Goal: Information Seeking & Learning: Learn about a topic

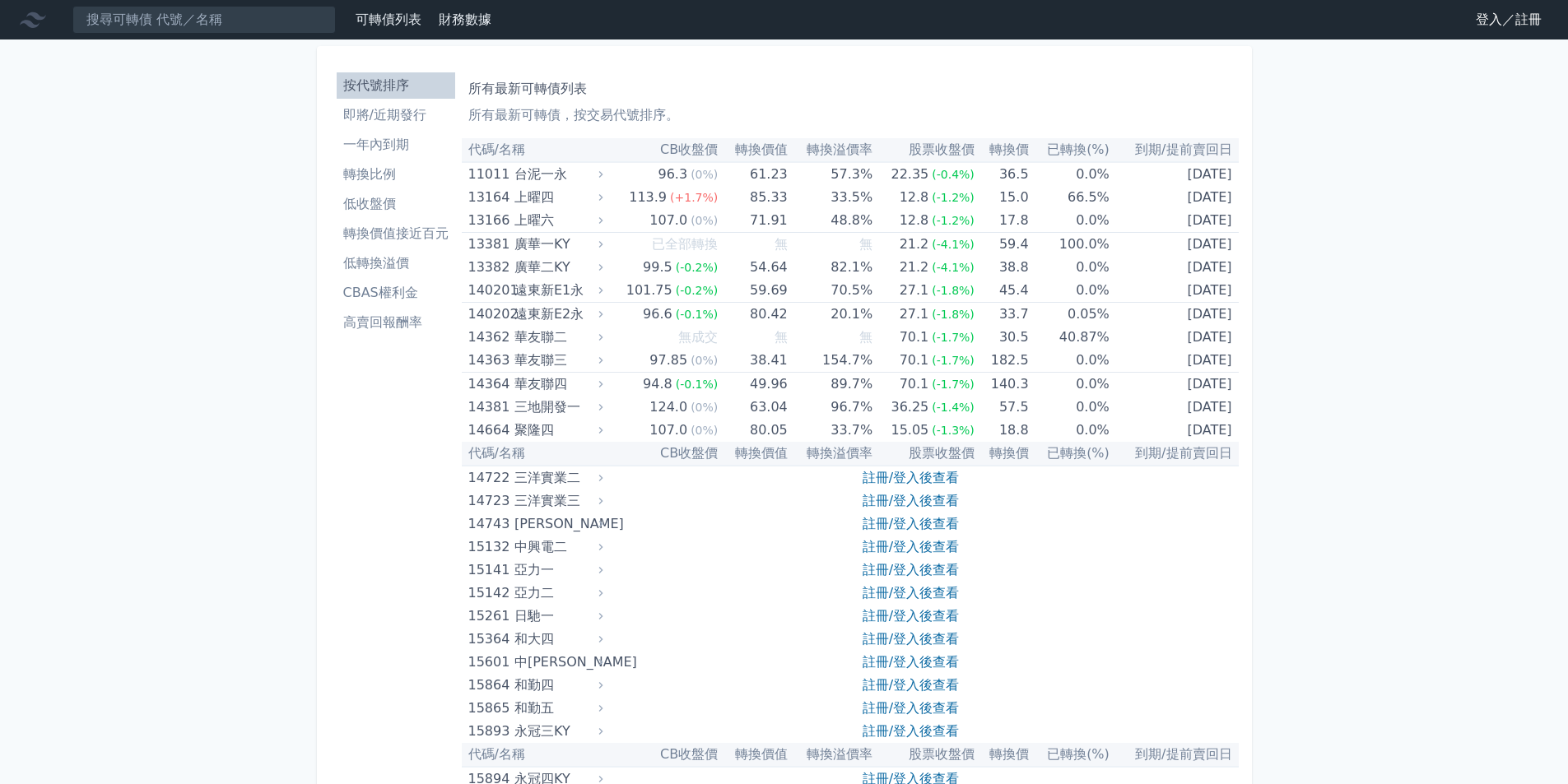
click at [1482, 20] on link "登入／註冊" at bounding box center [1509, 20] width 93 height 26
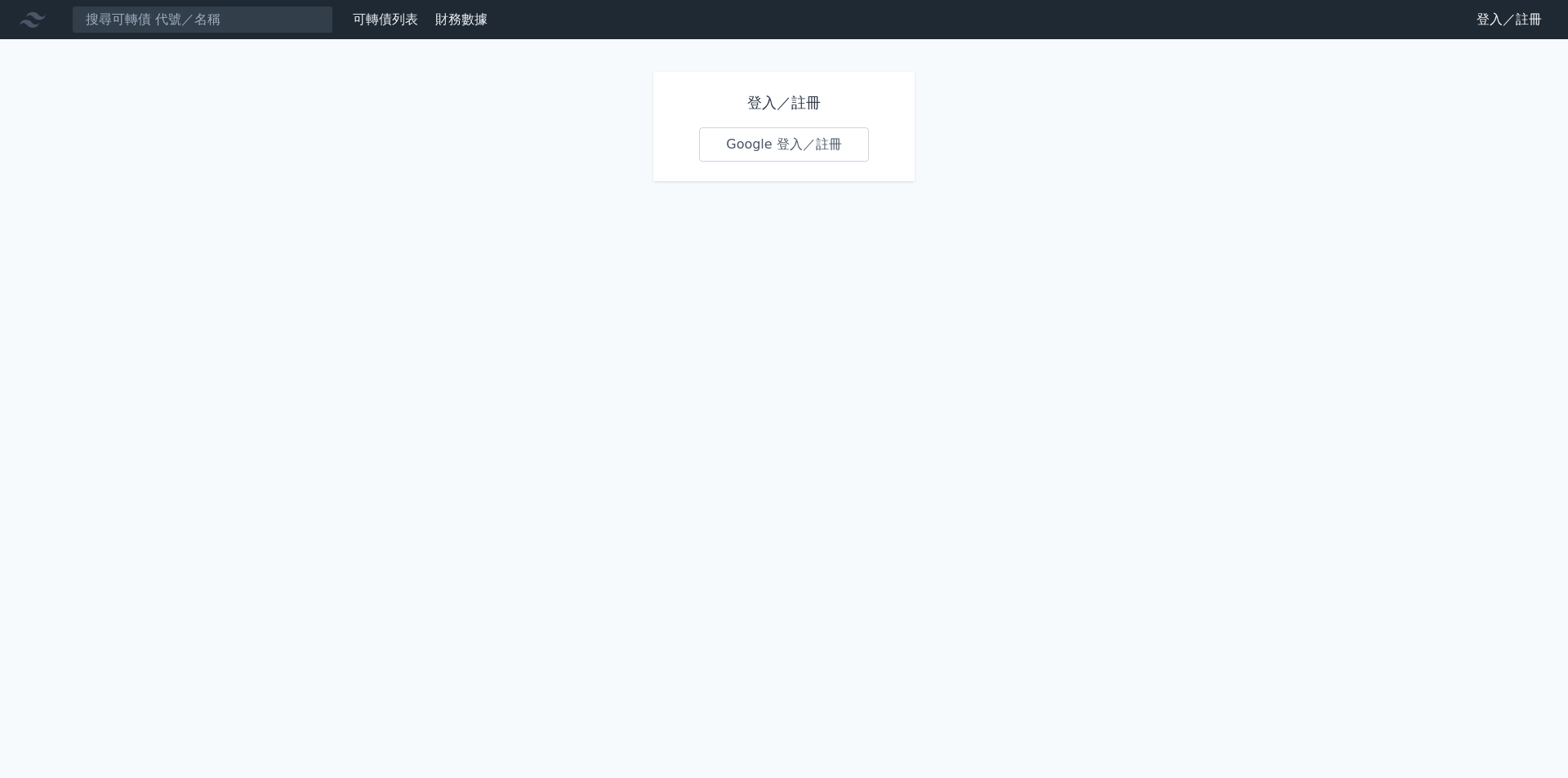
click at [738, 149] on link "Google 登入／註冊" at bounding box center [784, 145] width 170 height 35
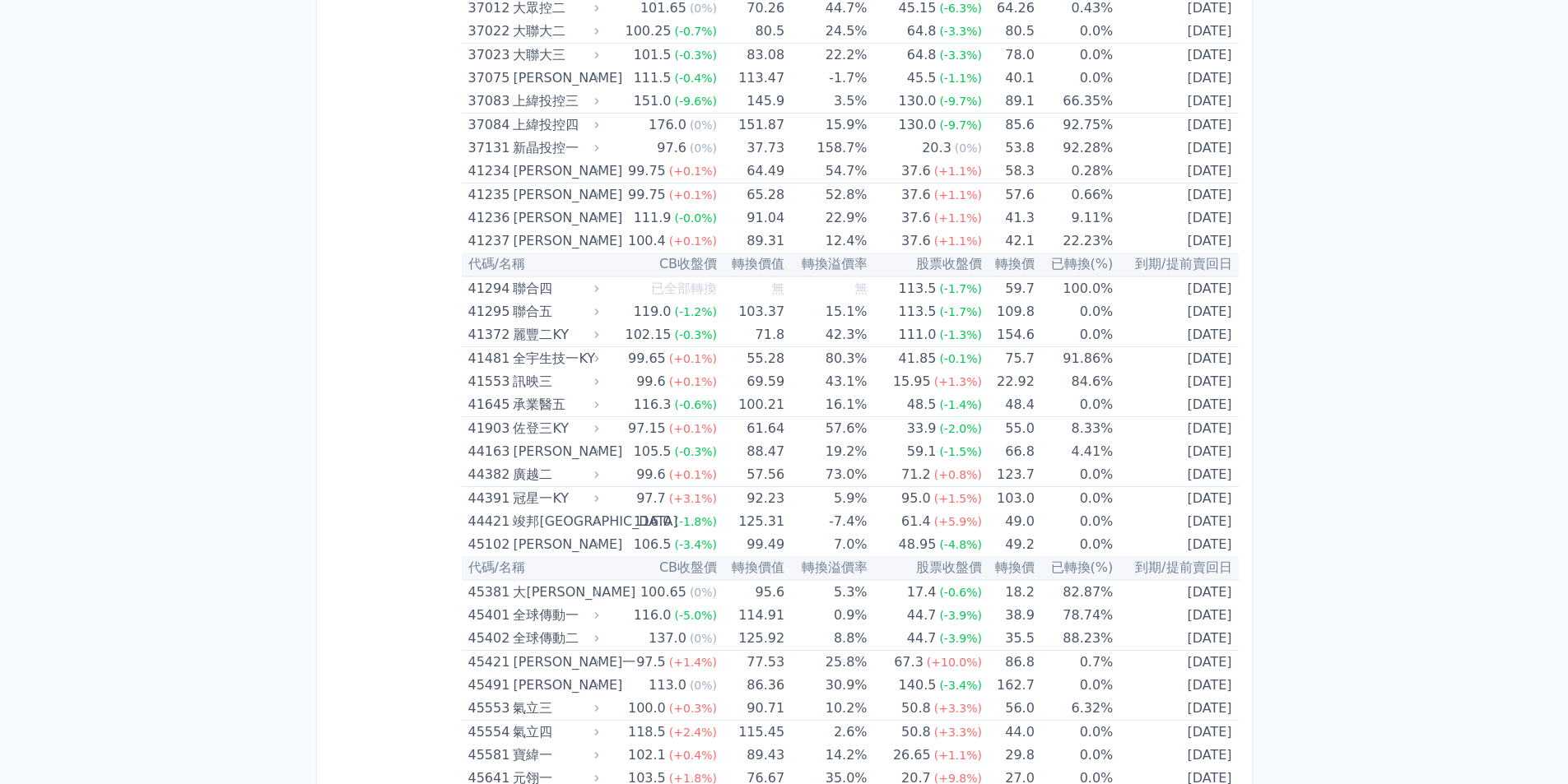
scroll to position [4444, 0]
click at [795, 520] on td "-7.4%" at bounding box center [825, 519] width 82 height 23
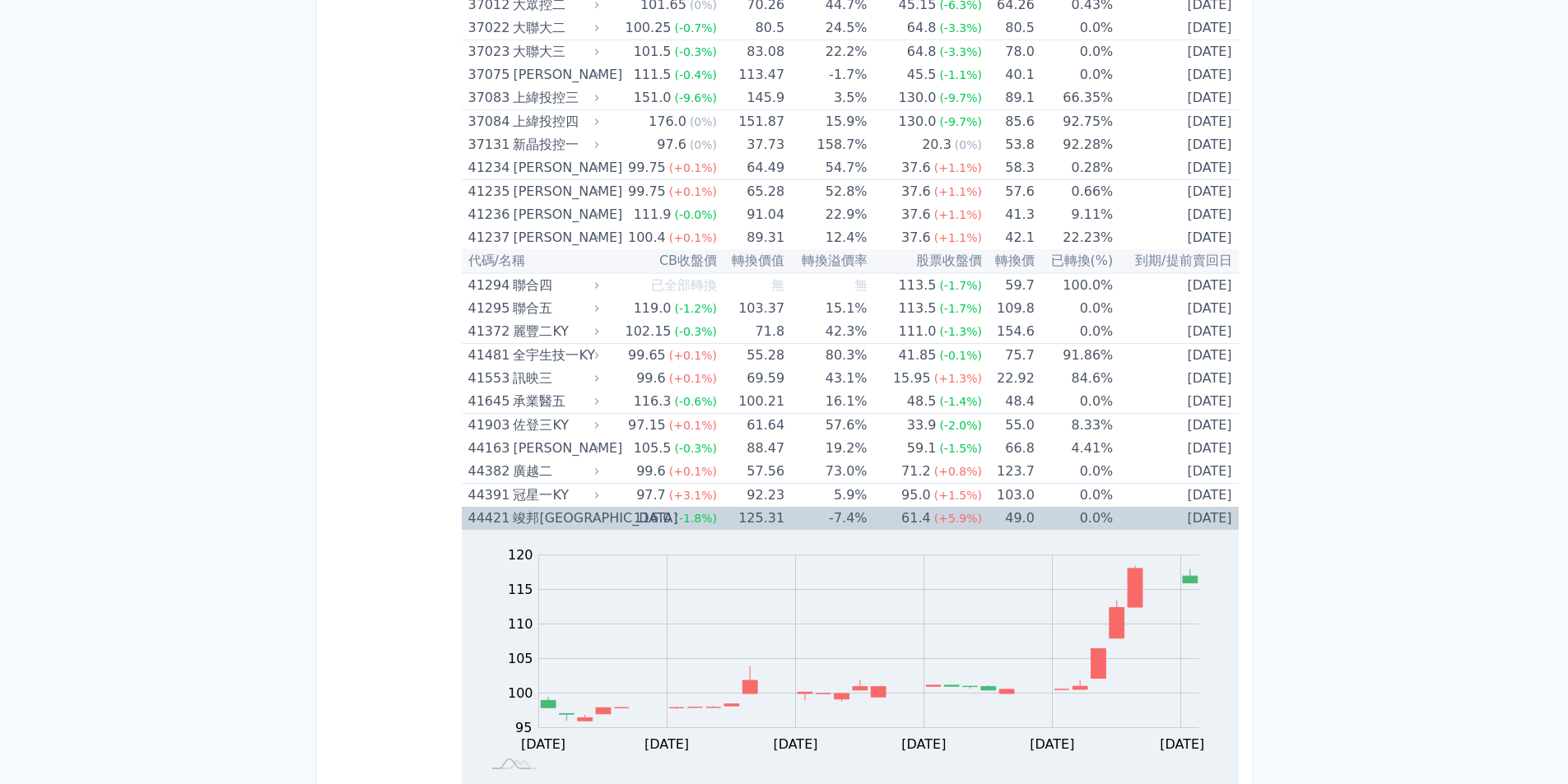
click at [1083, 520] on td "0.0%" at bounding box center [1074, 519] width 79 height 23
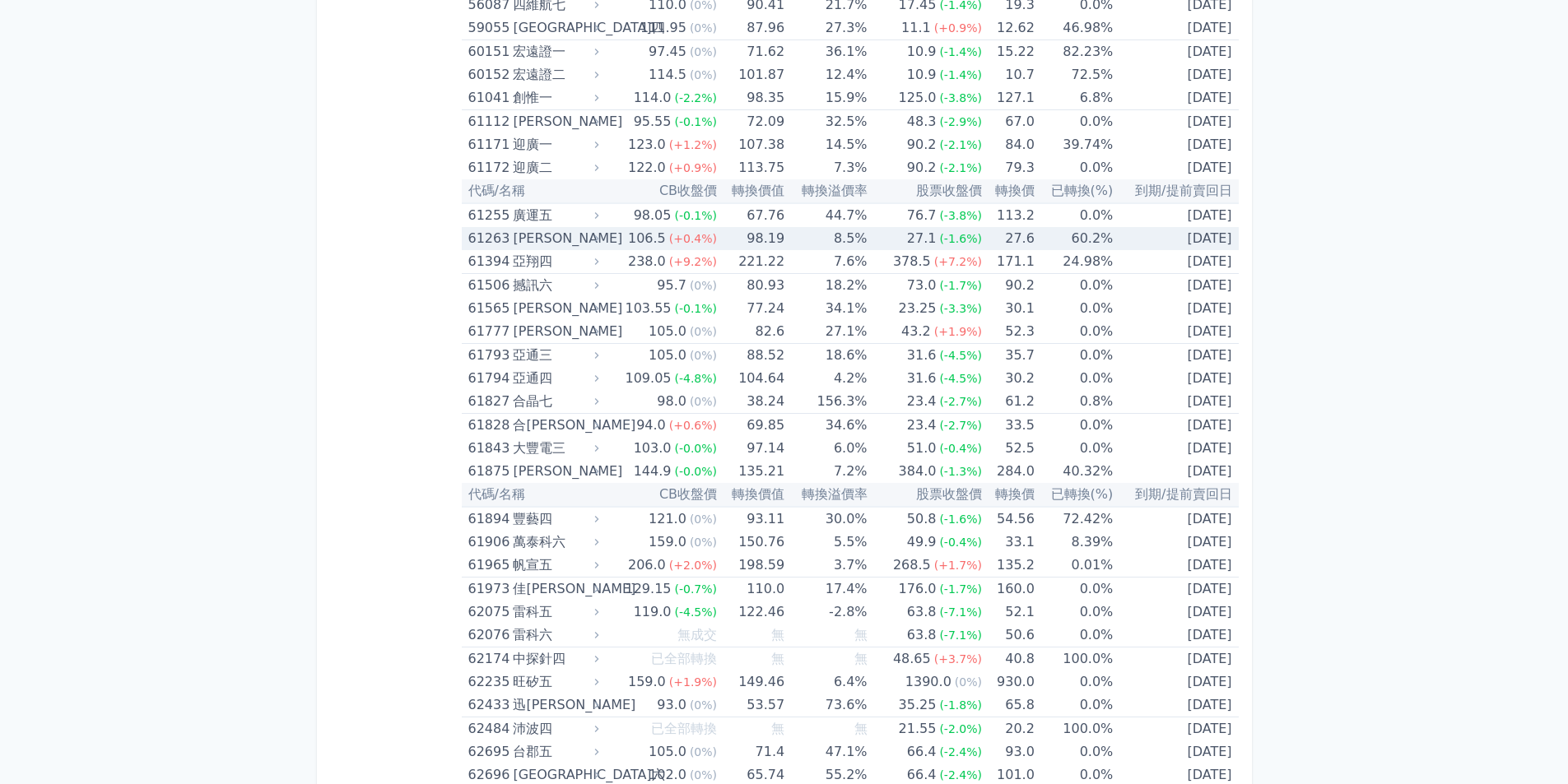
scroll to position [6337, 0]
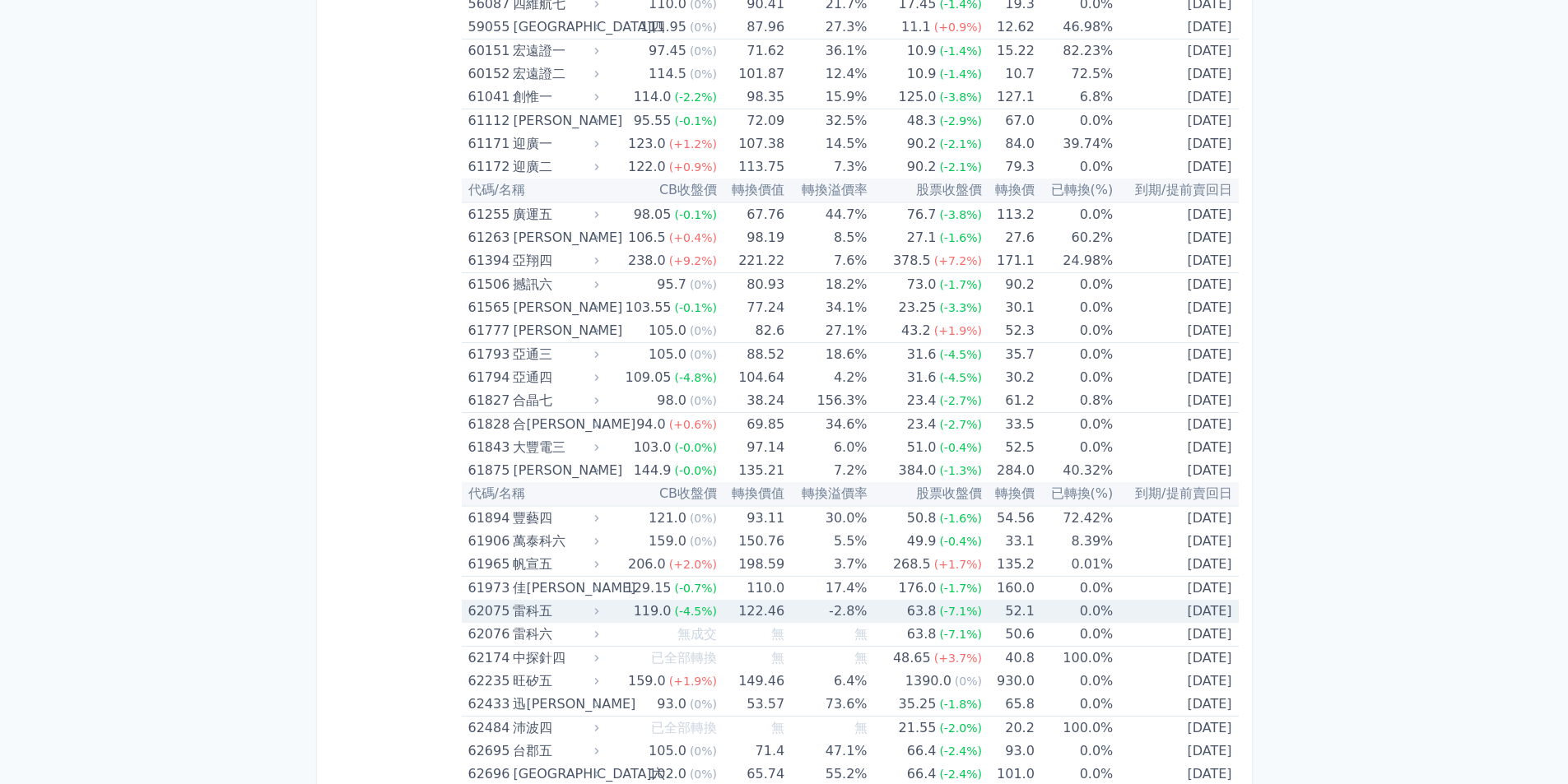
click at [891, 611] on td "63.8 (-7.1%)" at bounding box center [925, 611] width 114 height 23
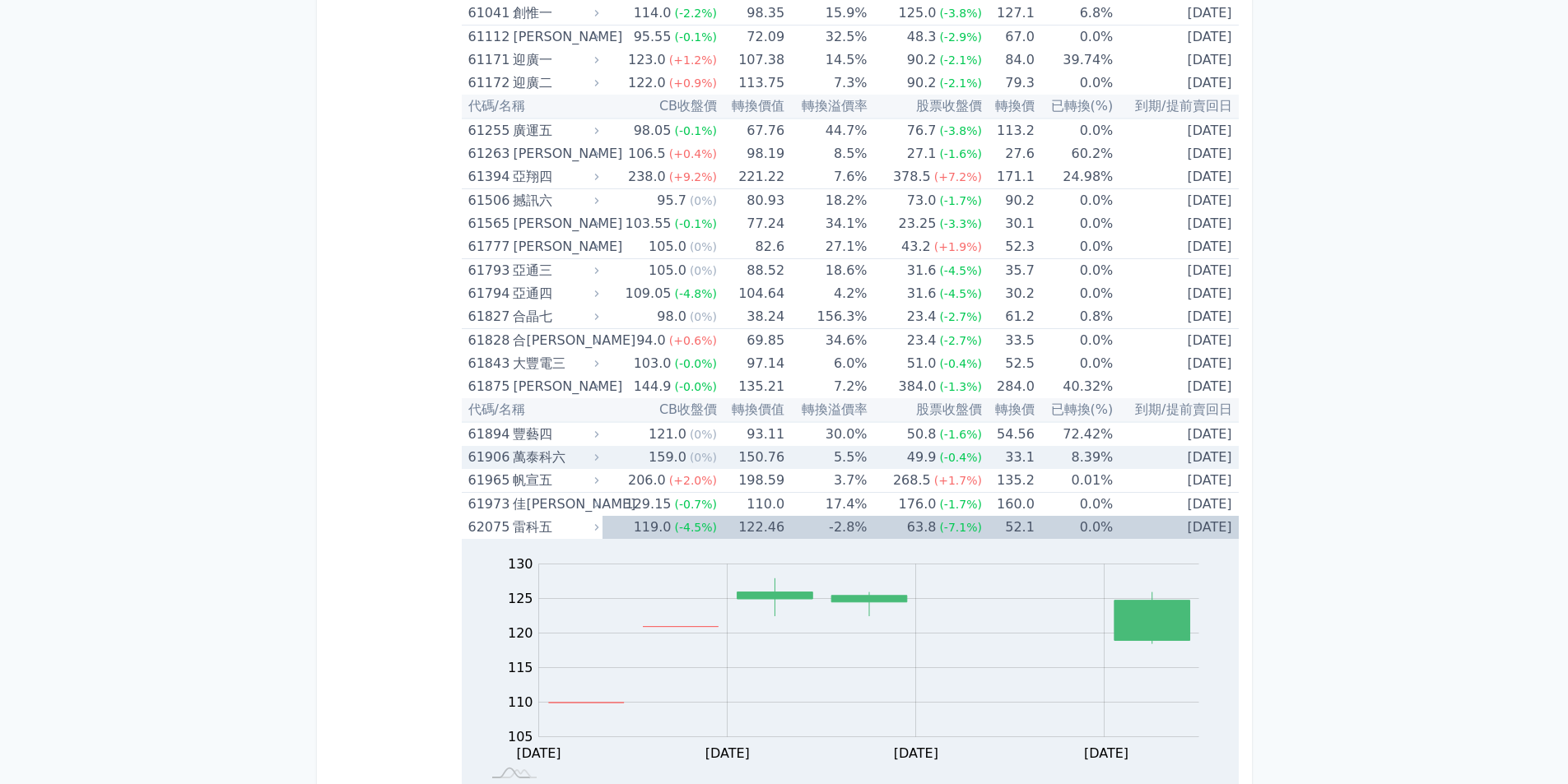
scroll to position [6419, 0]
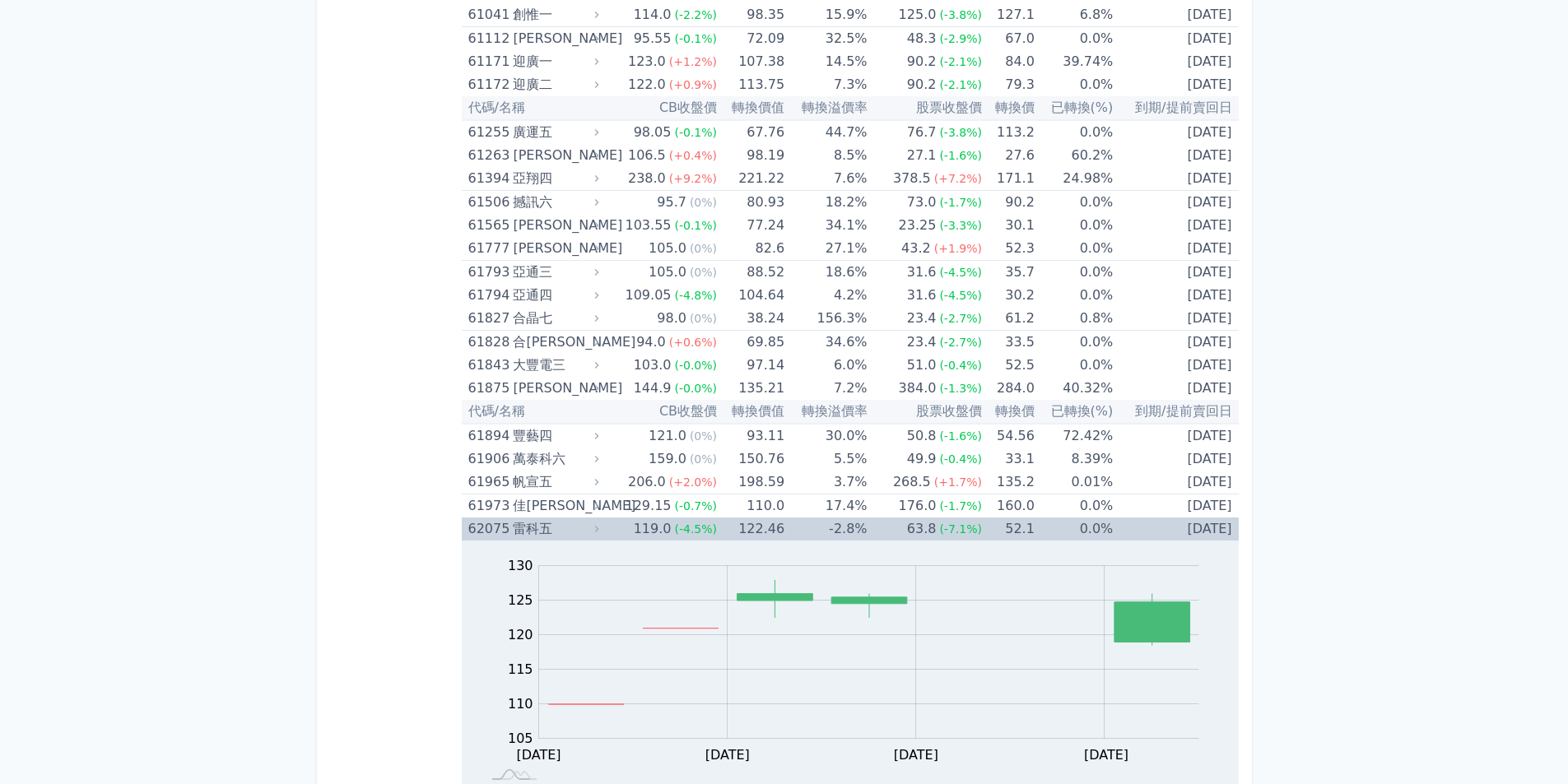
click at [694, 528] on span "(-4.5%)" at bounding box center [695, 529] width 43 height 13
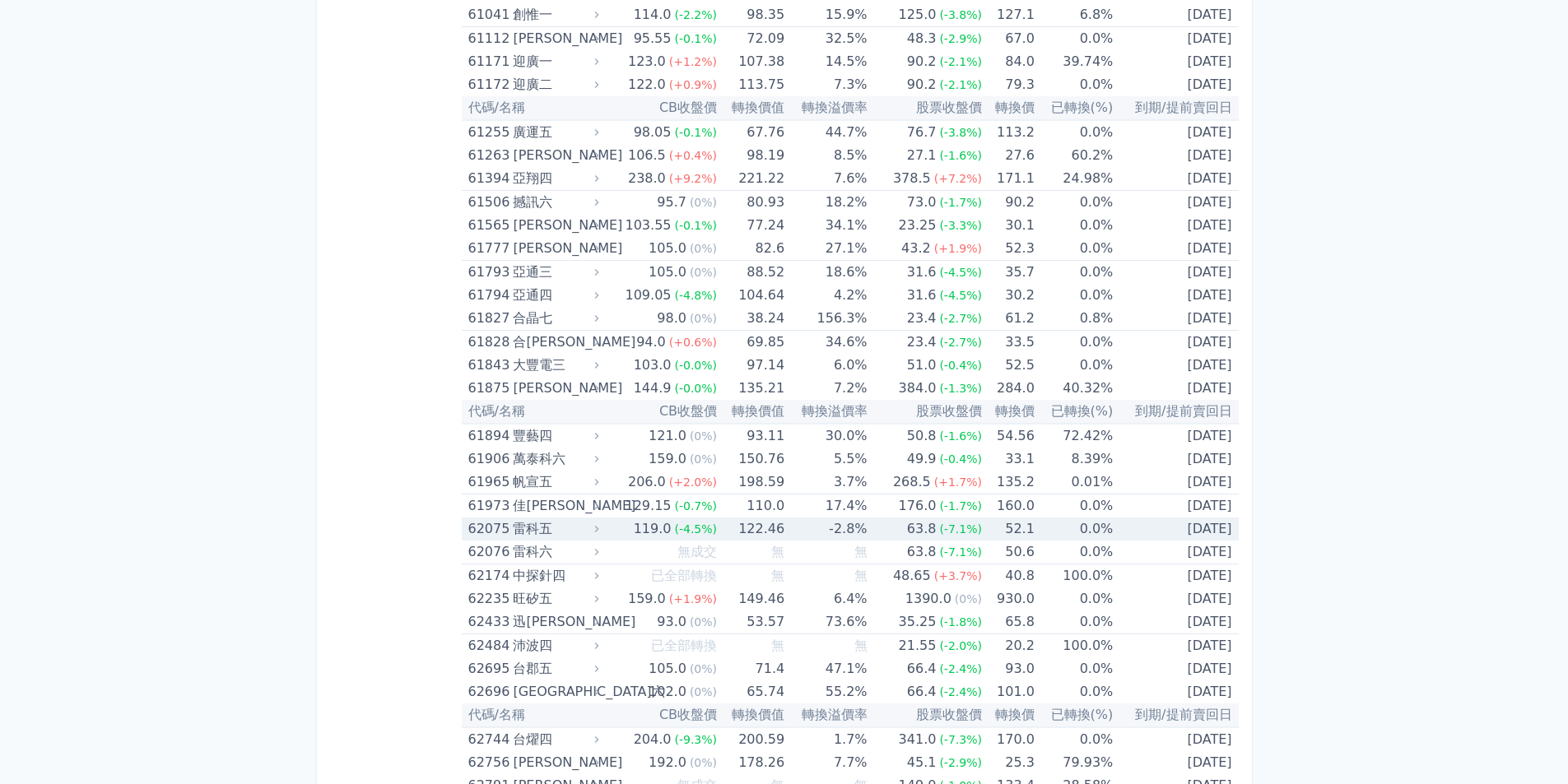
click at [717, 526] on td "122.46" at bounding box center [750, 529] width 67 height 23
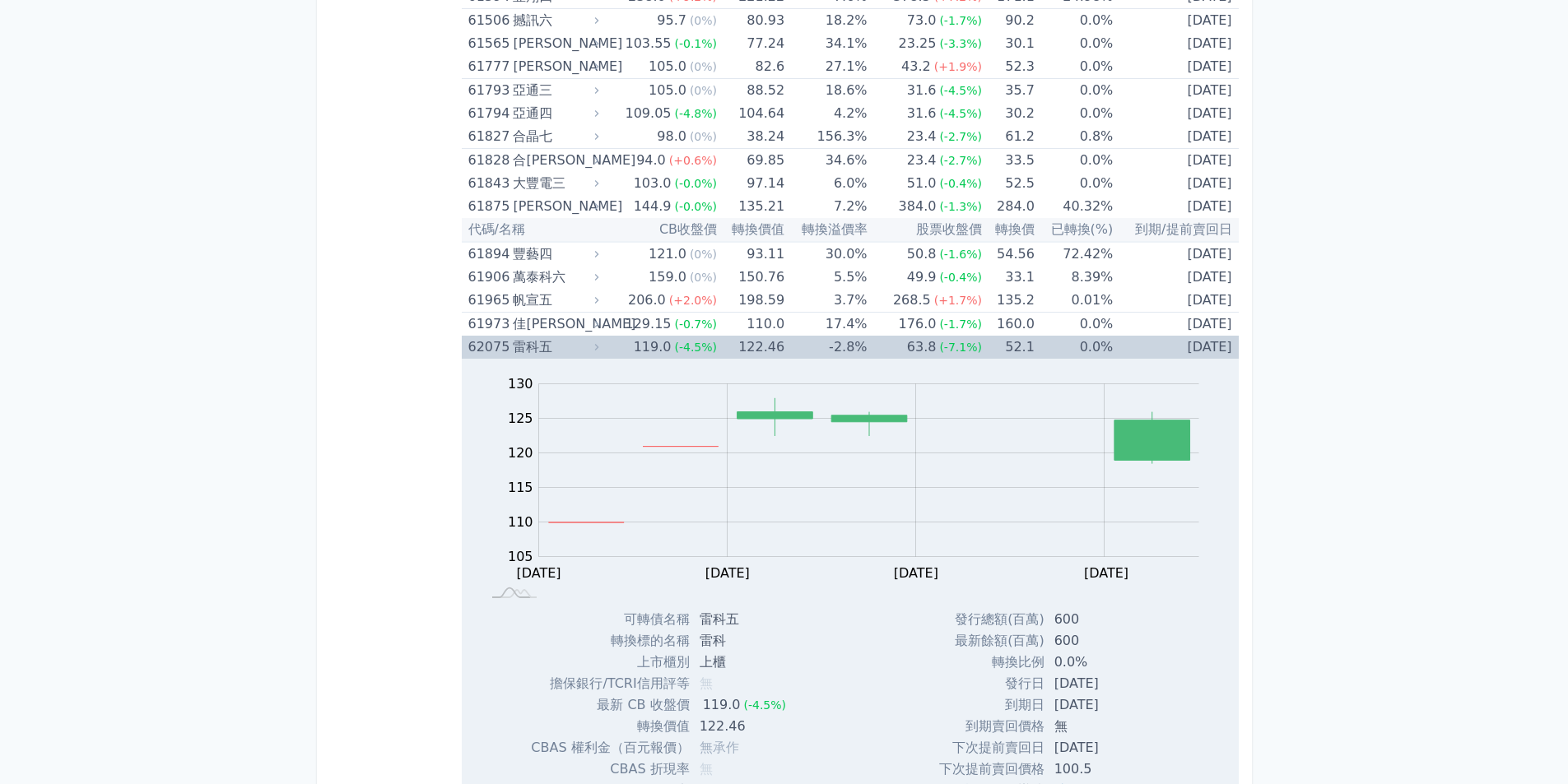
scroll to position [6502, 0]
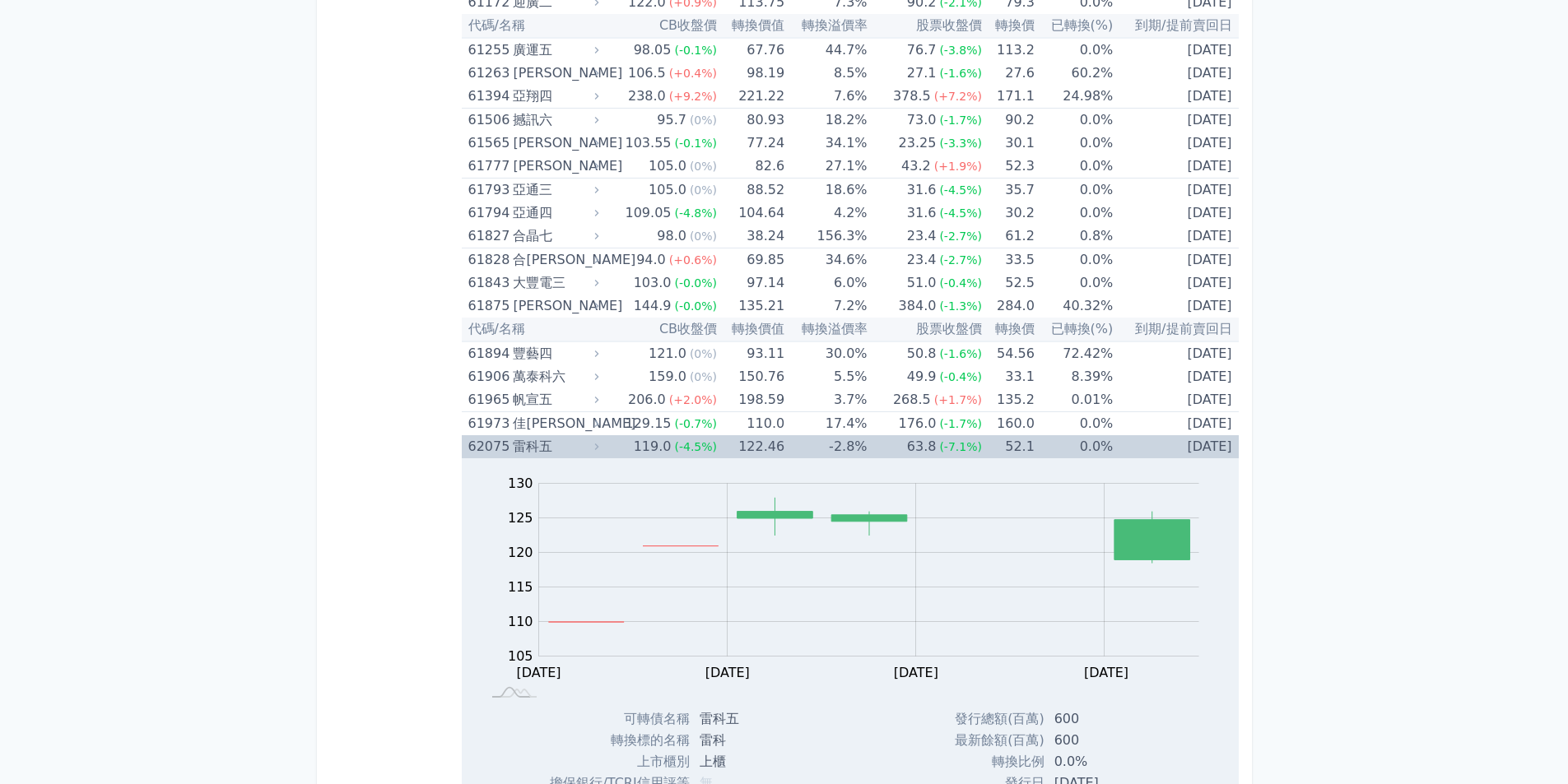
click at [698, 444] on span "(-4.5%)" at bounding box center [695, 446] width 43 height 13
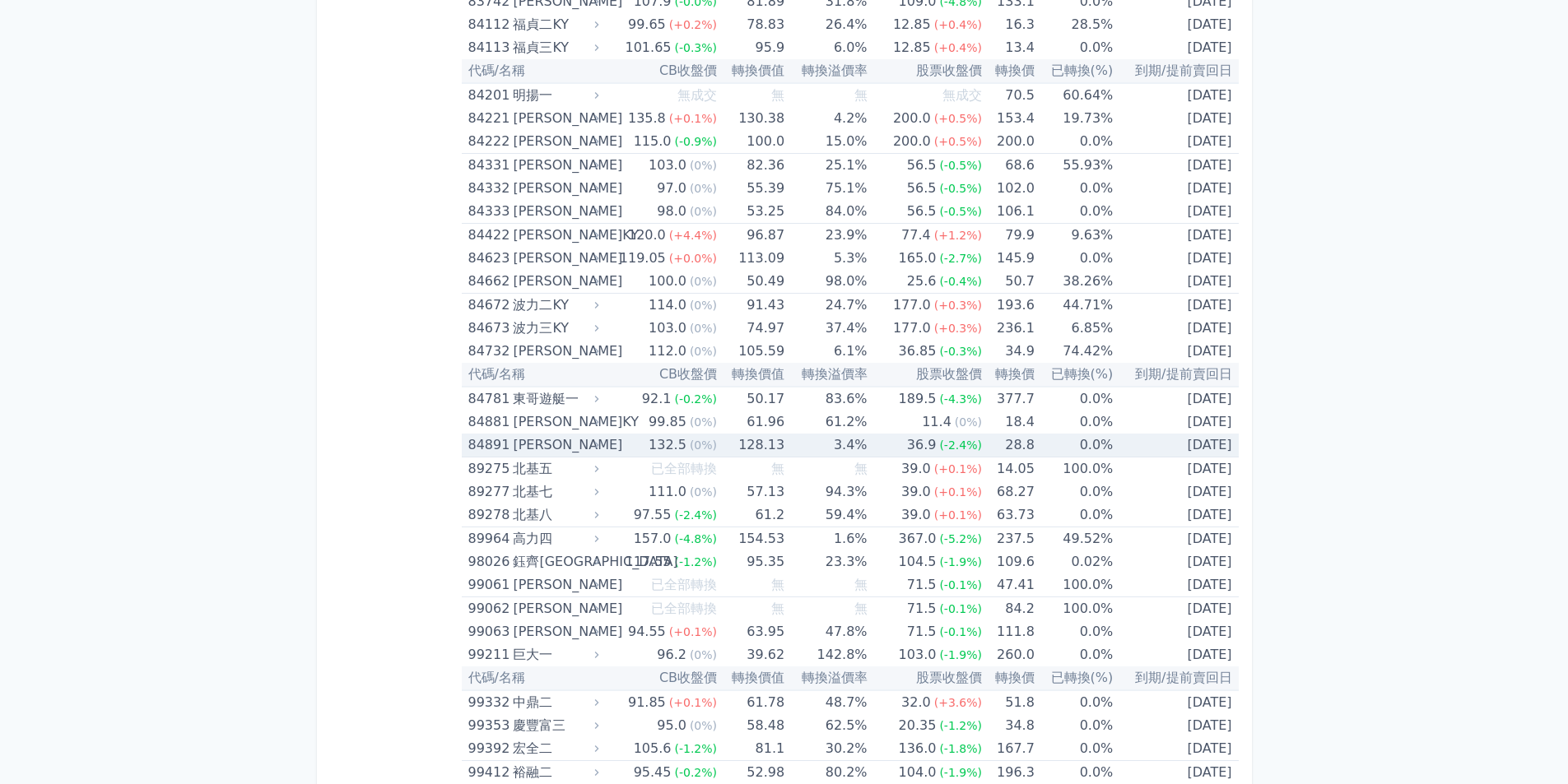
scroll to position [9612, 0]
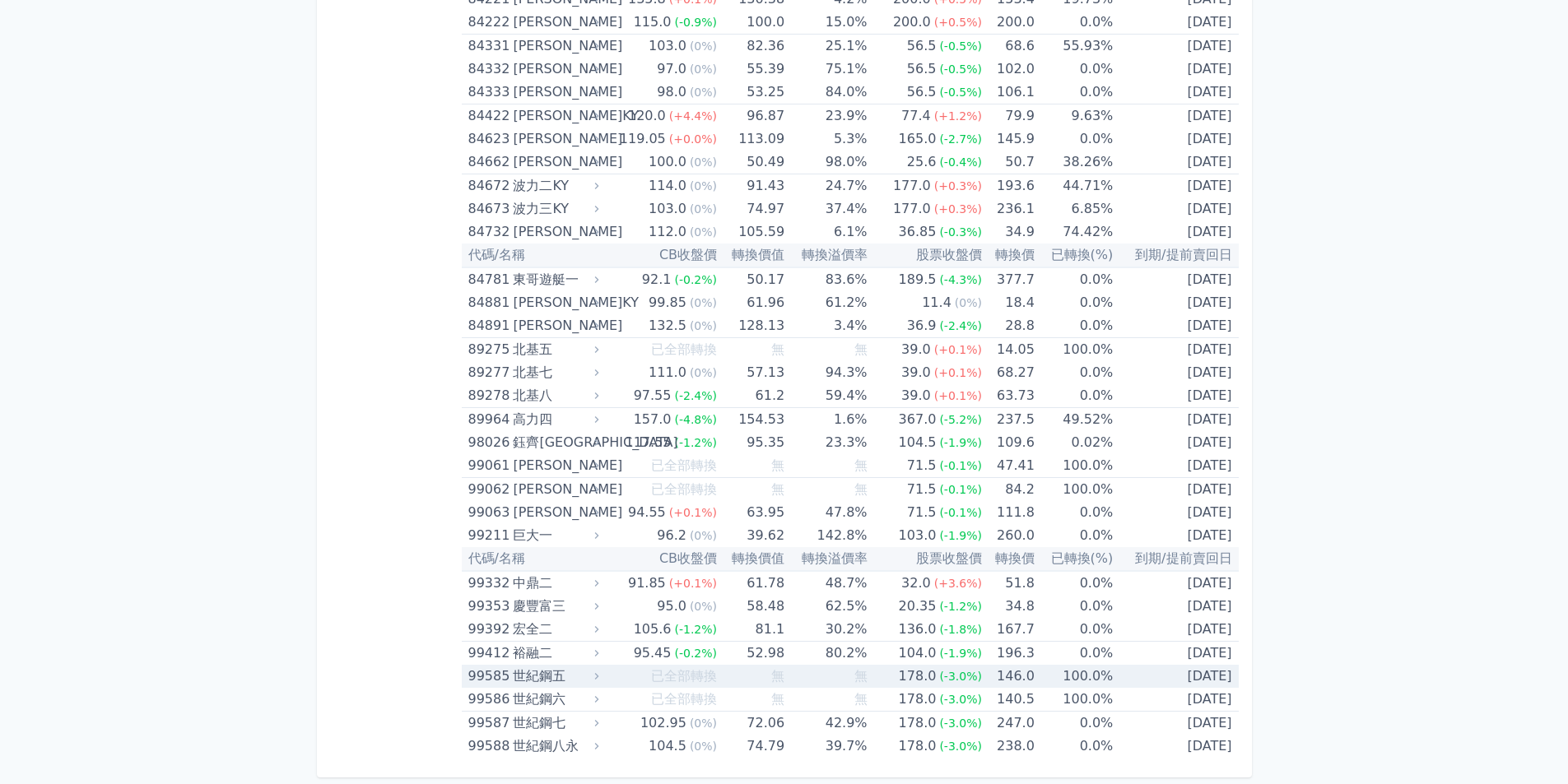
click at [573, 680] on div "世紀鋼五" at bounding box center [554, 677] width 82 height 23
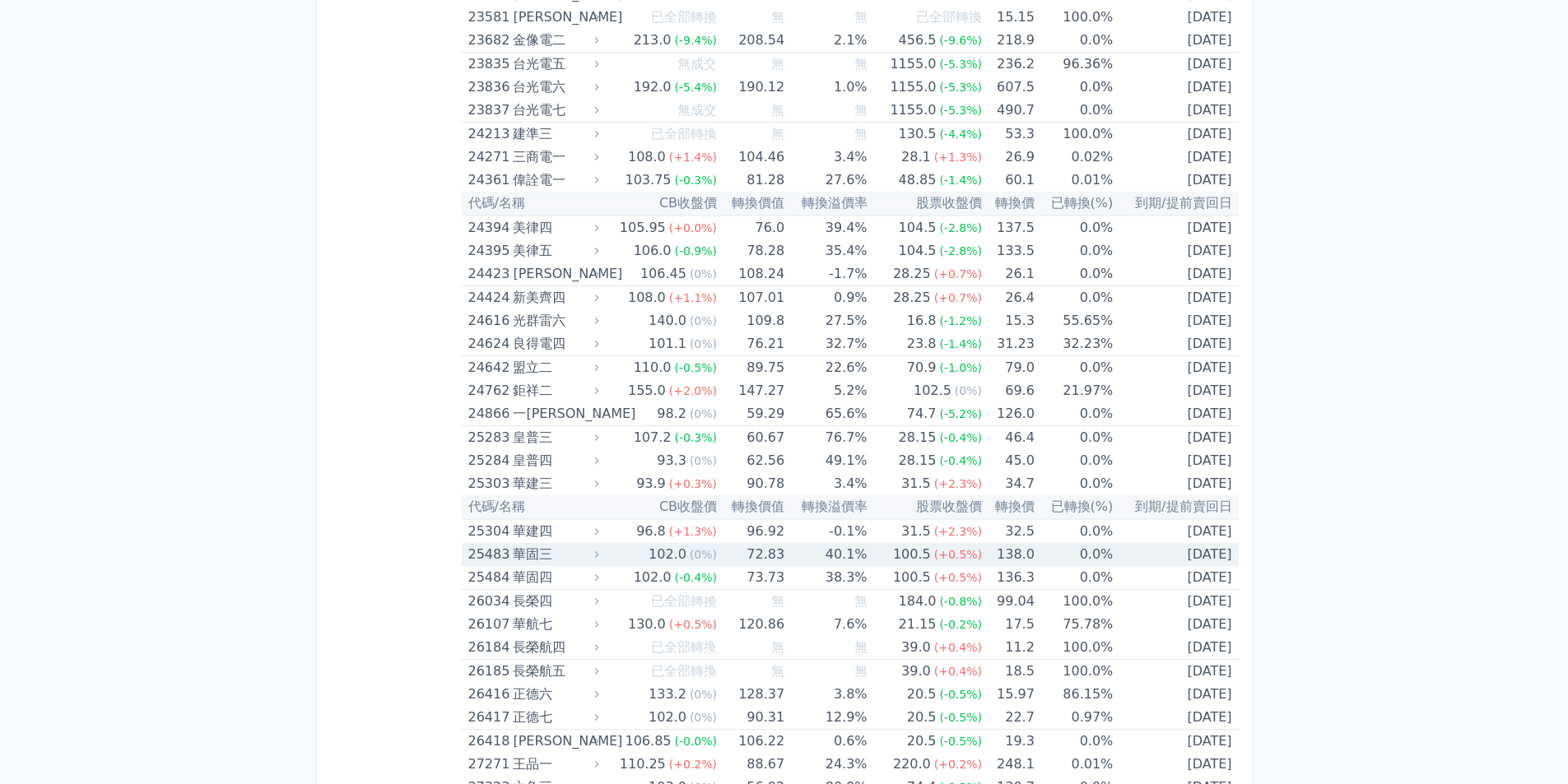
scroll to position [725, 0]
